Goal: Information Seeking & Learning: Learn about a topic

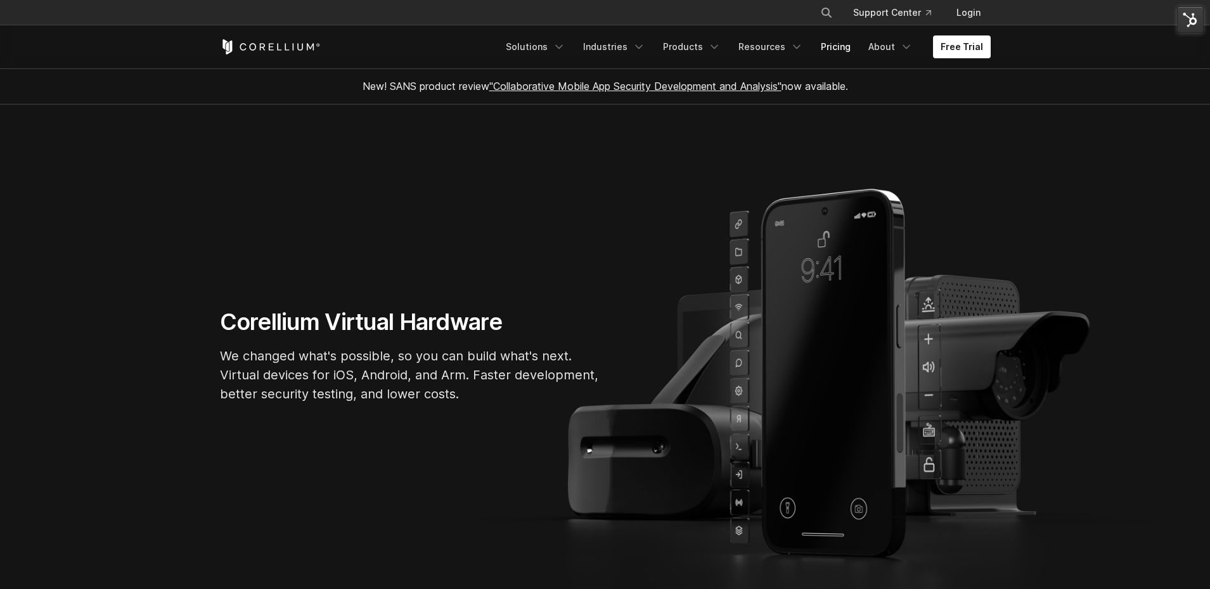
click at [833, 51] on link "Pricing" at bounding box center [835, 46] width 45 height 23
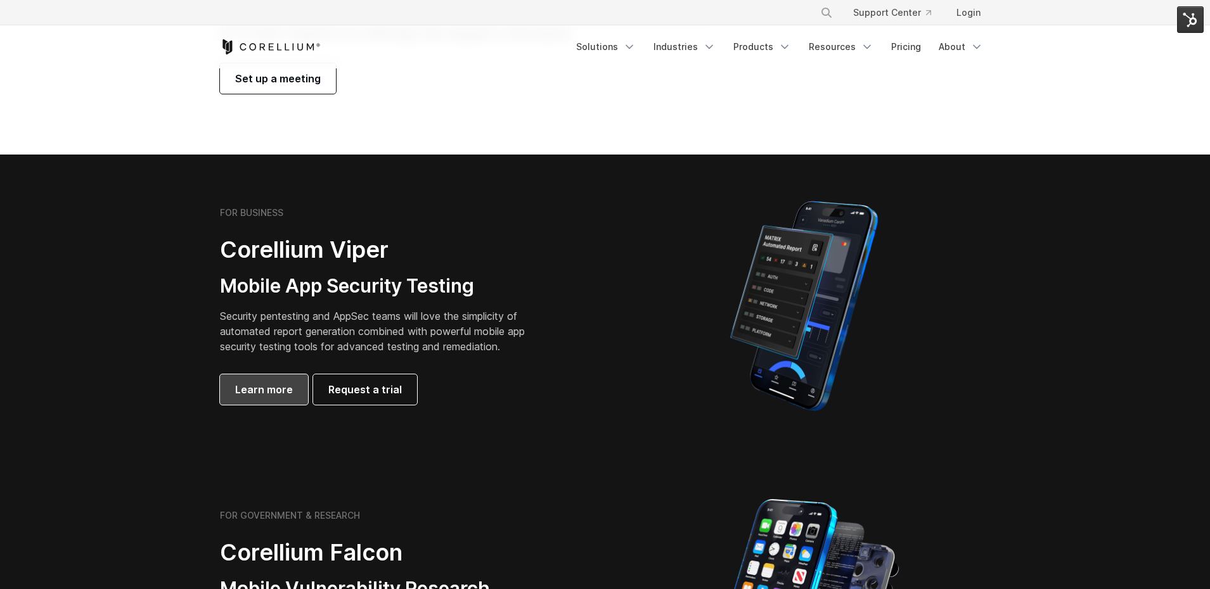
scroll to position [191, 0]
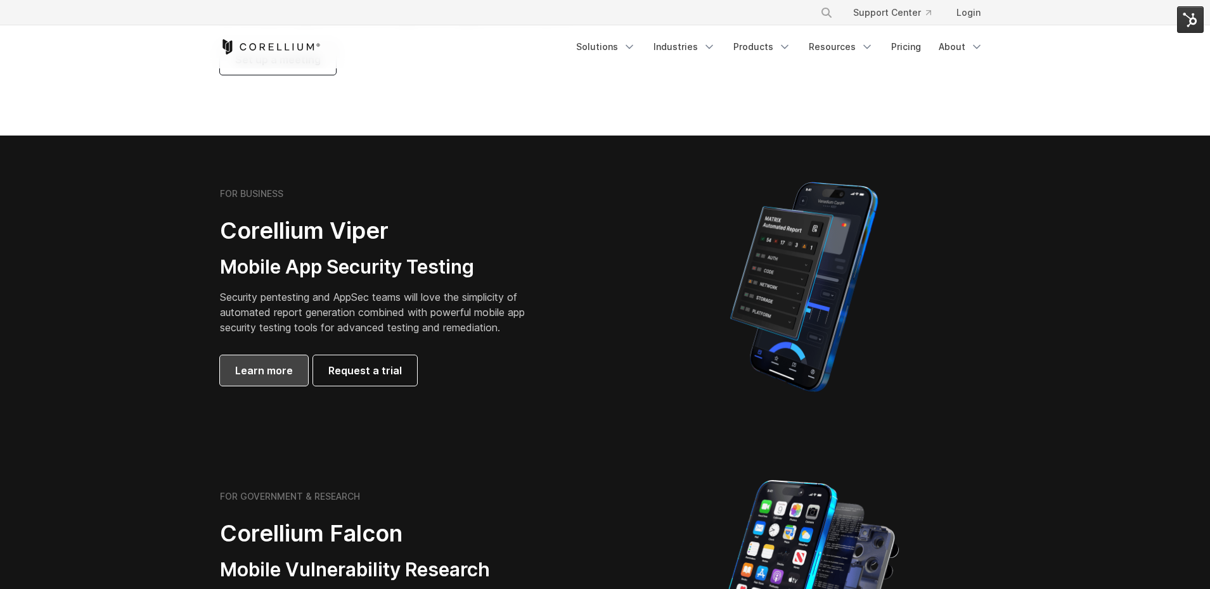
click at [257, 374] on span "Learn more" at bounding box center [264, 370] width 58 height 15
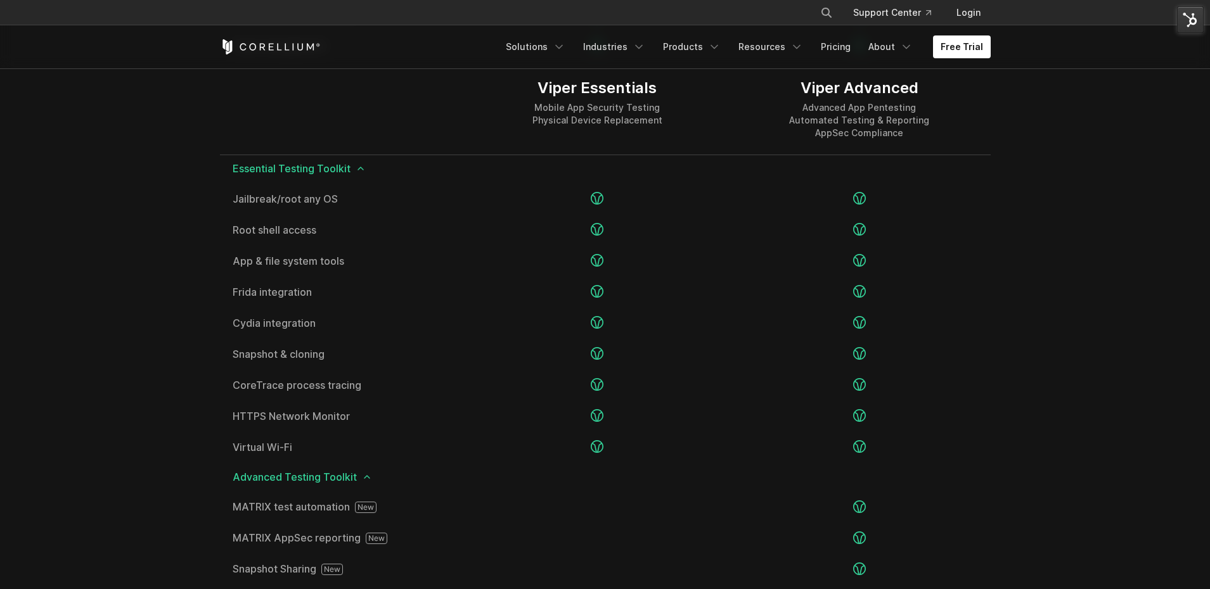
scroll to position [1803, 0]
